Goal: Task Accomplishment & Management: Use online tool/utility

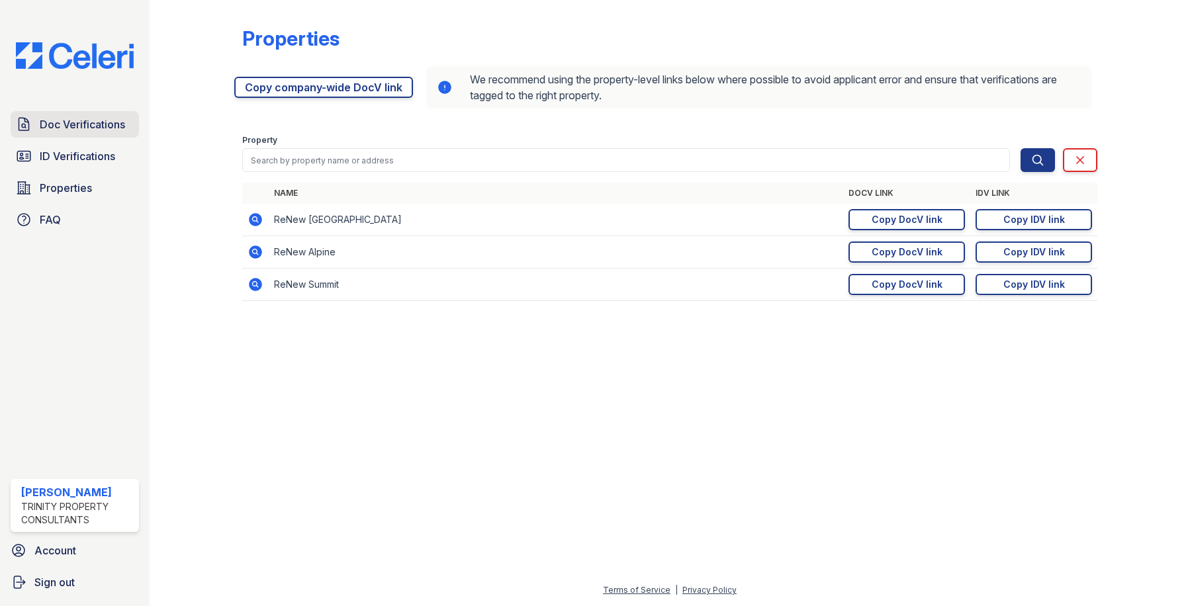
click at [108, 126] on span "Doc Verifications" at bounding box center [82, 125] width 85 height 16
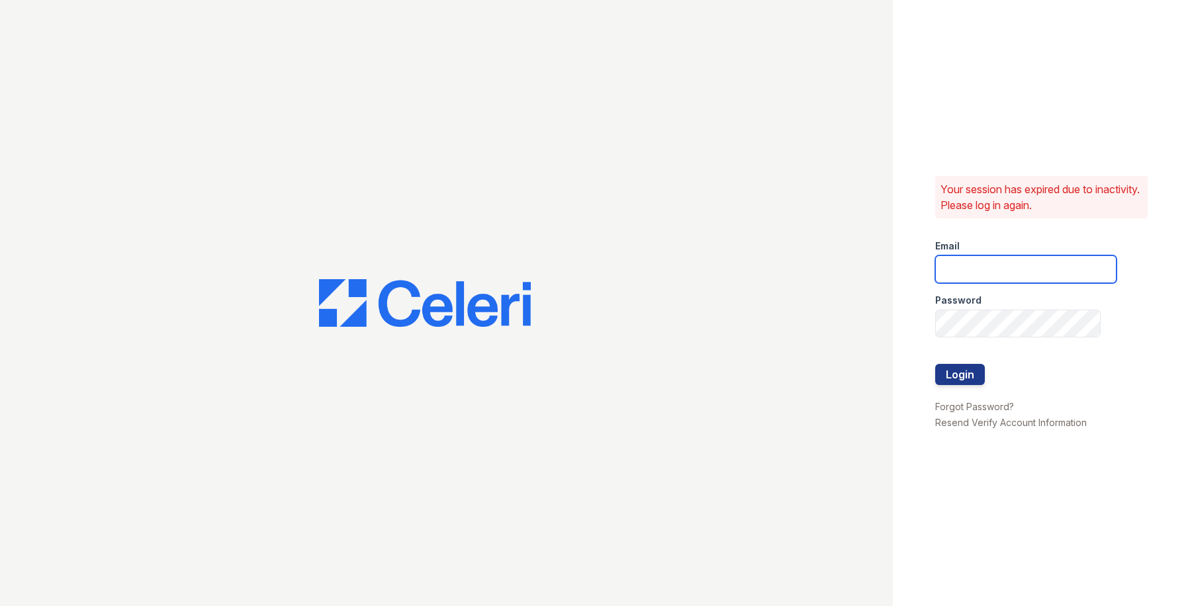
click at [956, 262] on input "email" at bounding box center [1025, 270] width 181 height 28
type input "owilliams@trinity-pm.com"
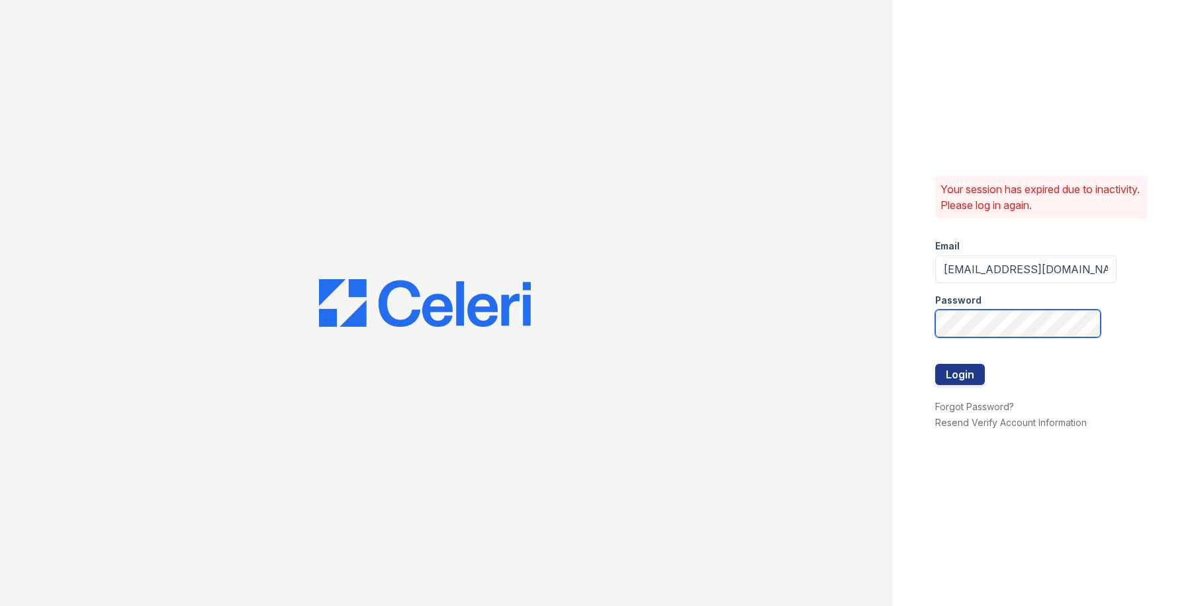
click at [935, 364] on button "Login" at bounding box center [960, 374] width 50 height 21
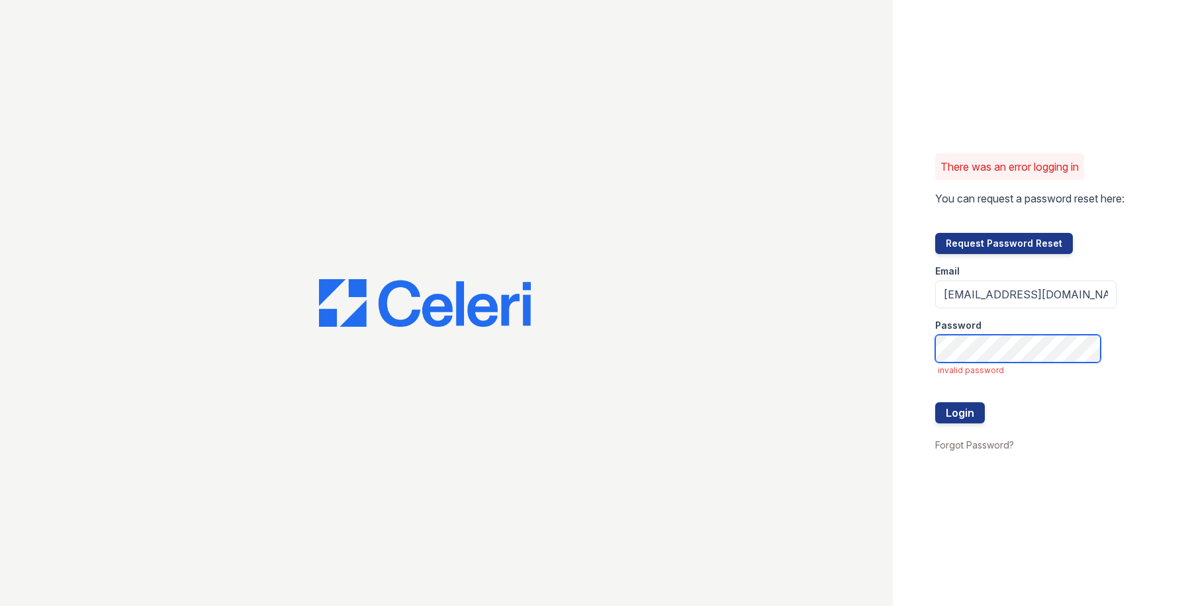
click at [935, 403] on button "Login" at bounding box center [960, 413] width 50 height 21
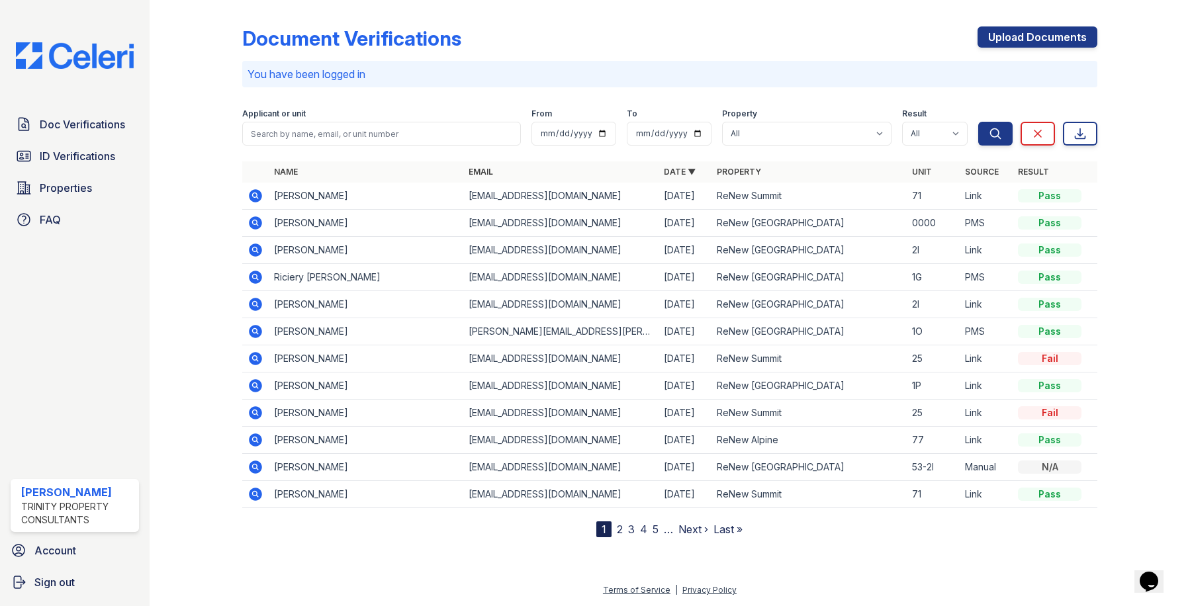
click at [254, 219] on icon at bounding box center [255, 222] width 13 height 13
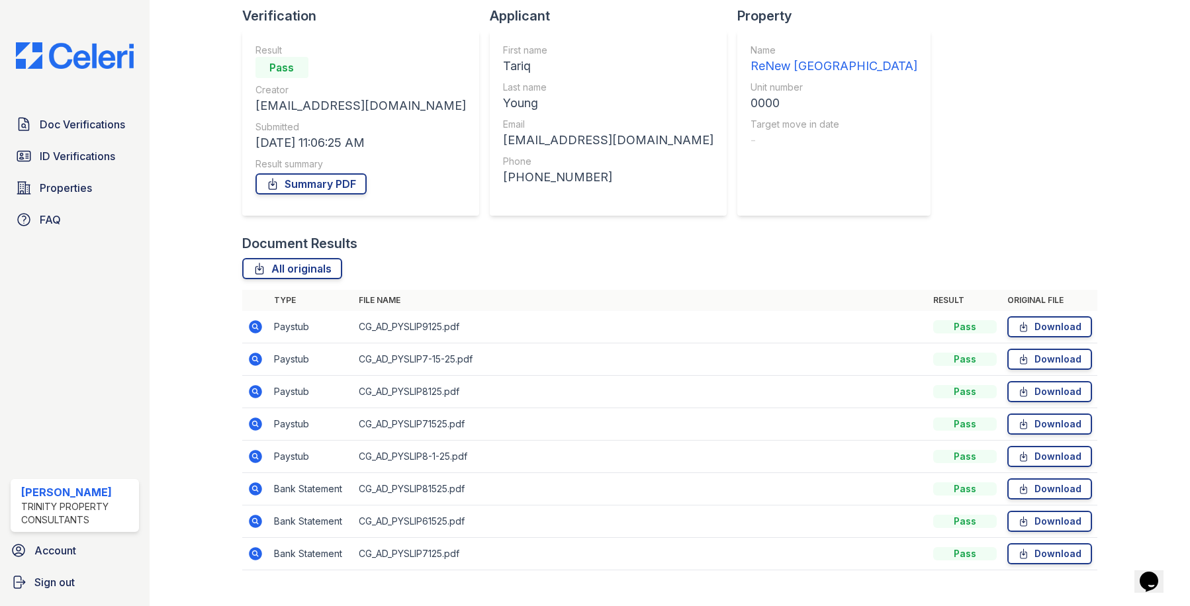
scroll to position [114, 0]
